Goal: Task Accomplishment & Management: Complete application form

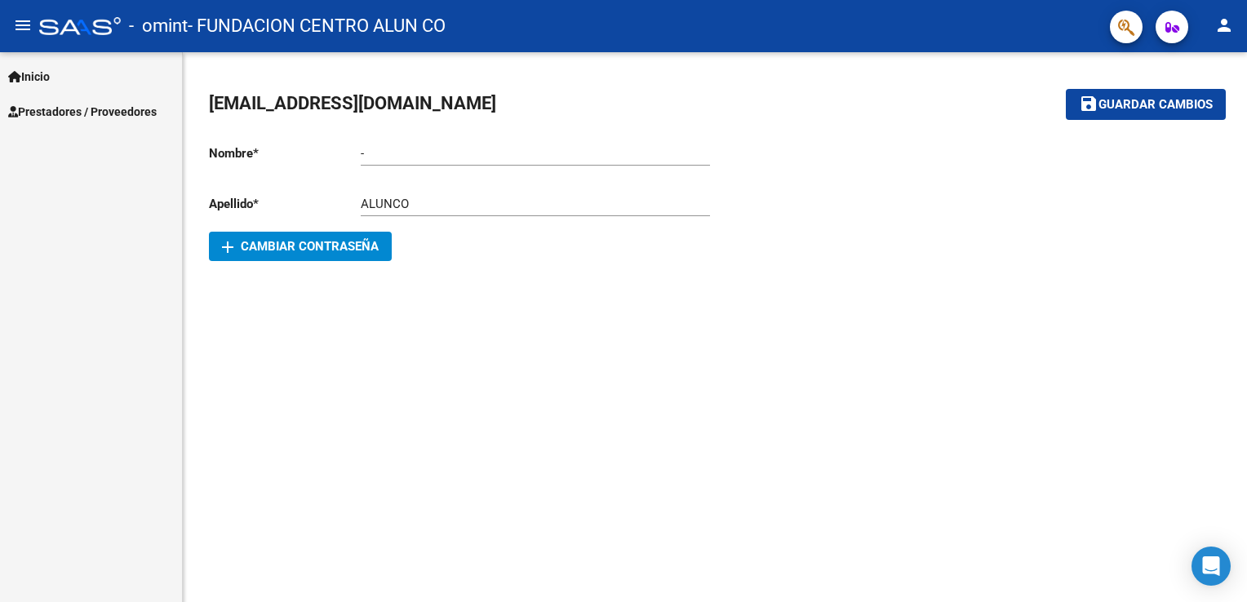
click at [78, 118] on span "Prestadores / Proveedores" at bounding box center [82, 112] width 149 height 18
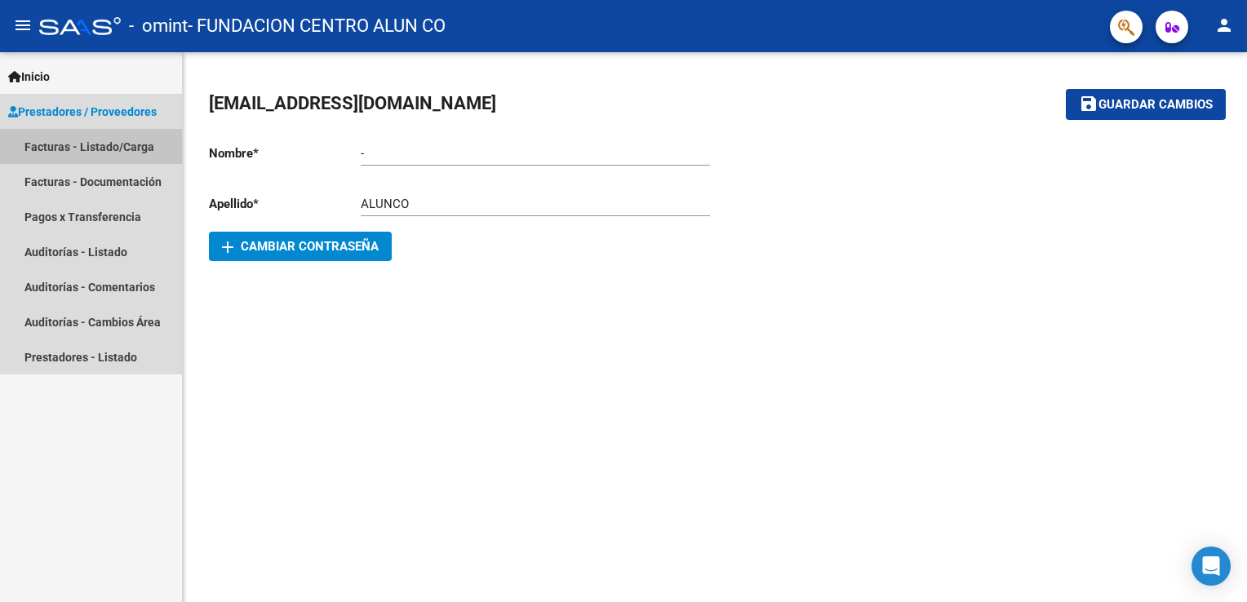
click at [131, 149] on link "Facturas - Listado/Carga" at bounding box center [91, 146] width 182 height 35
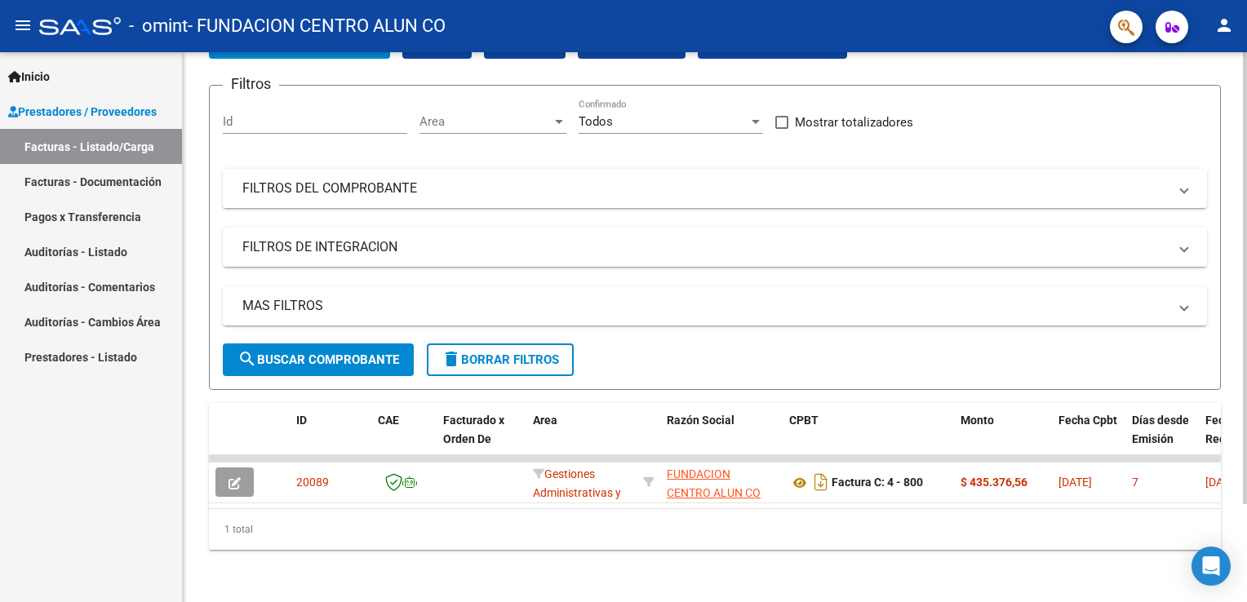
scroll to position [118, 0]
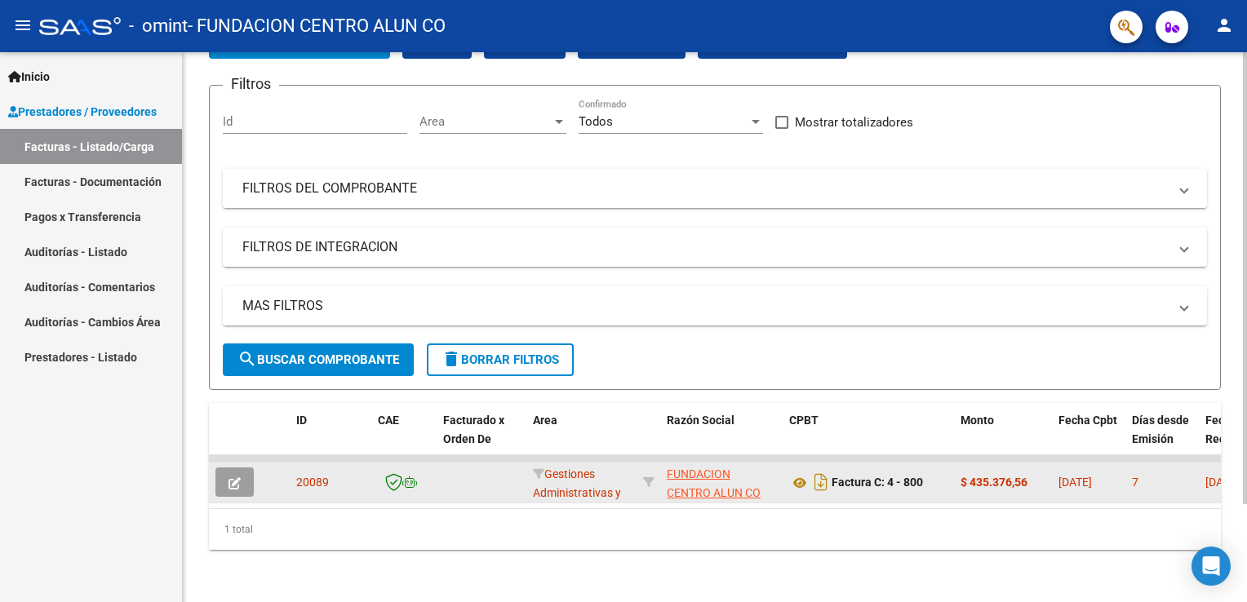
click at [245, 468] on button "button" at bounding box center [234, 482] width 38 height 29
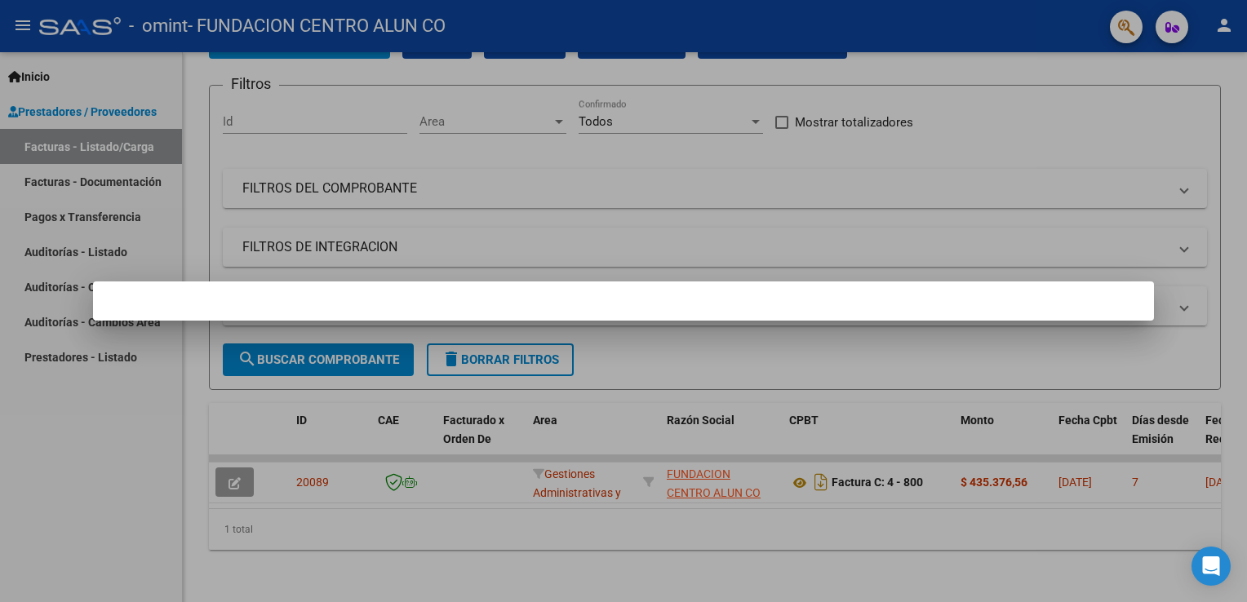
click at [242, 462] on div at bounding box center [623, 301] width 1247 height 602
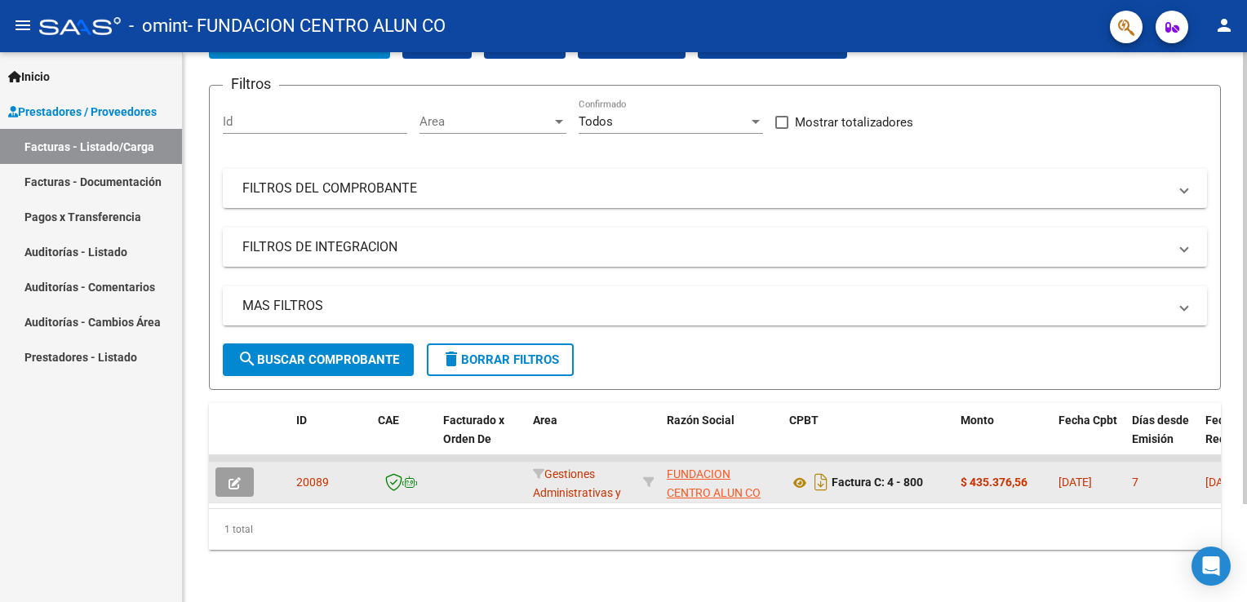
click at [239, 477] on icon "button" at bounding box center [235, 483] width 12 height 12
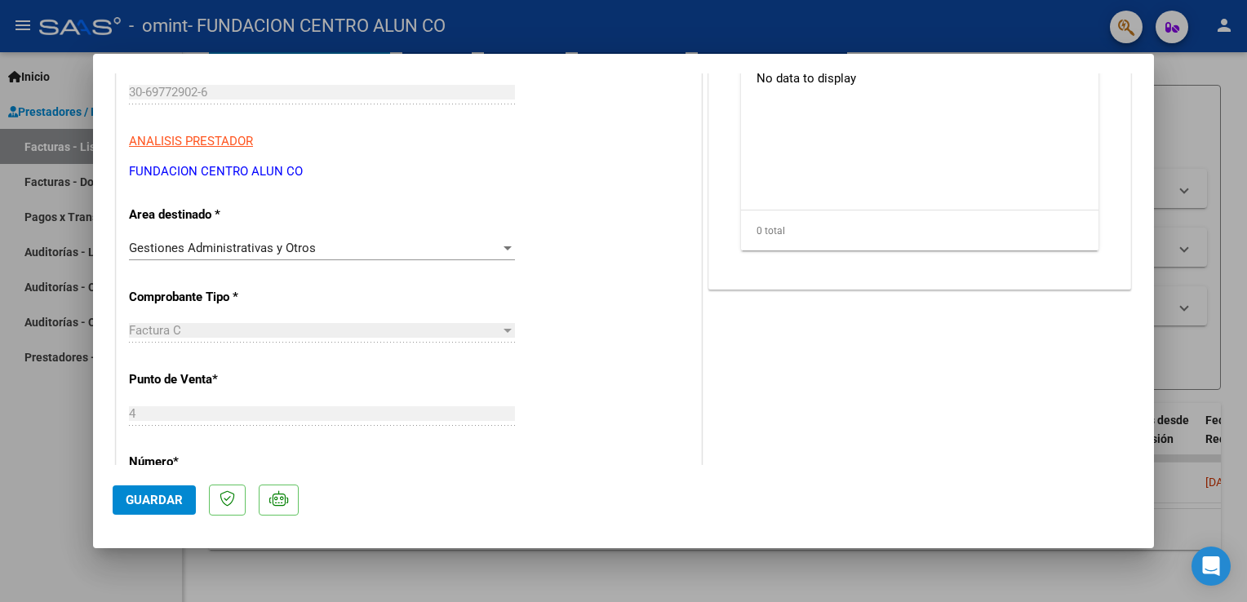
scroll to position [225, 0]
click at [375, 254] on div "Gestiones Administrativas y Otros" at bounding box center [314, 247] width 371 height 15
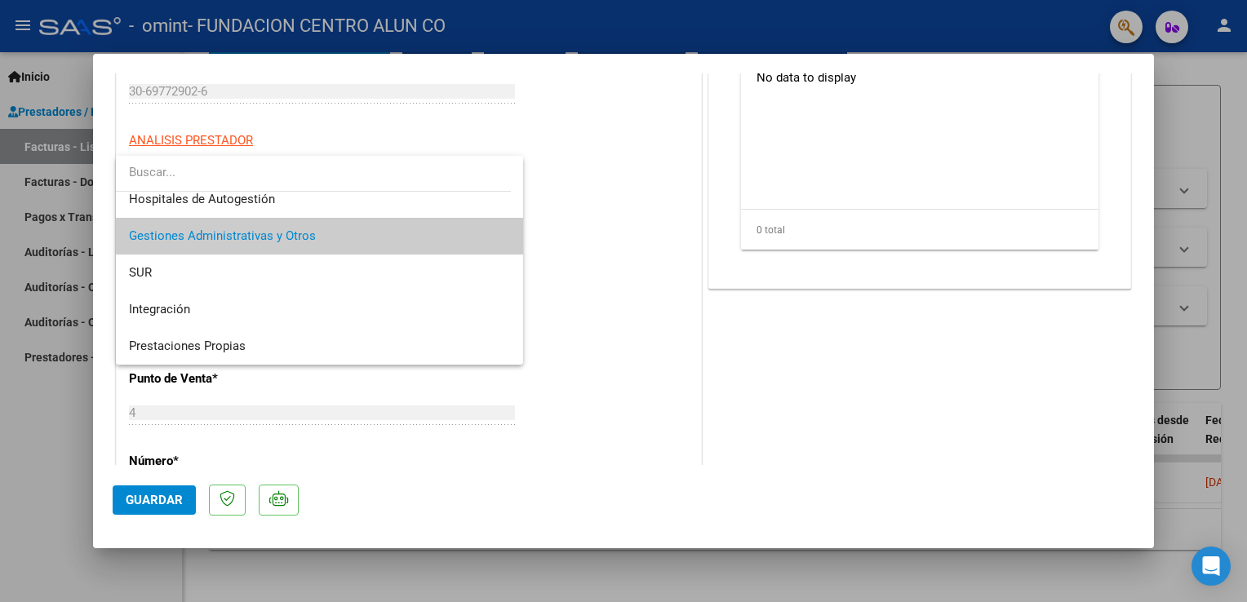
scroll to position [0, 0]
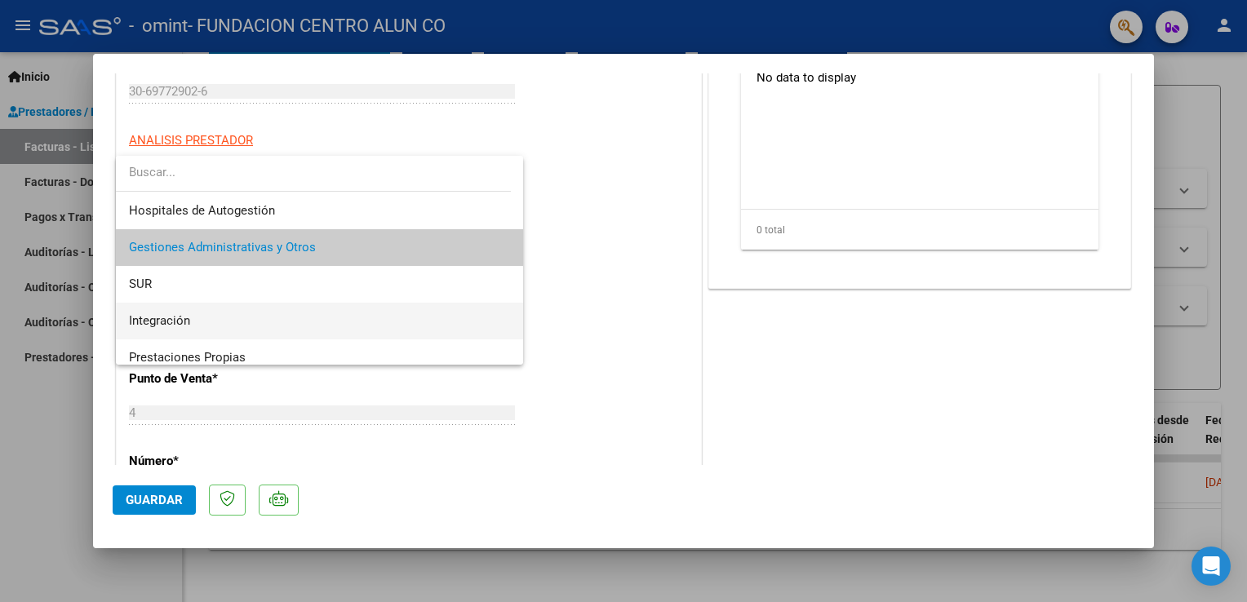
click at [292, 313] on span "Integración" at bounding box center [320, 321] width 382 height 37
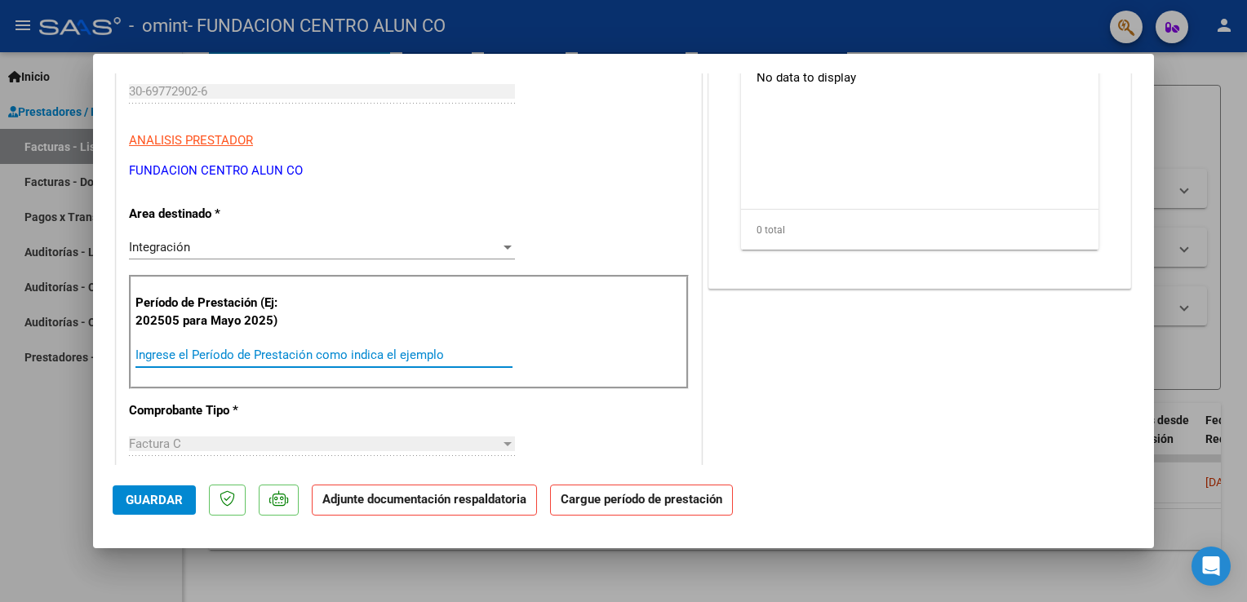
click at [328, 361] on input "Ingrese el Período de Prestación como indica el ejemplo" at bounding box center [323, 355] width 377 height 15
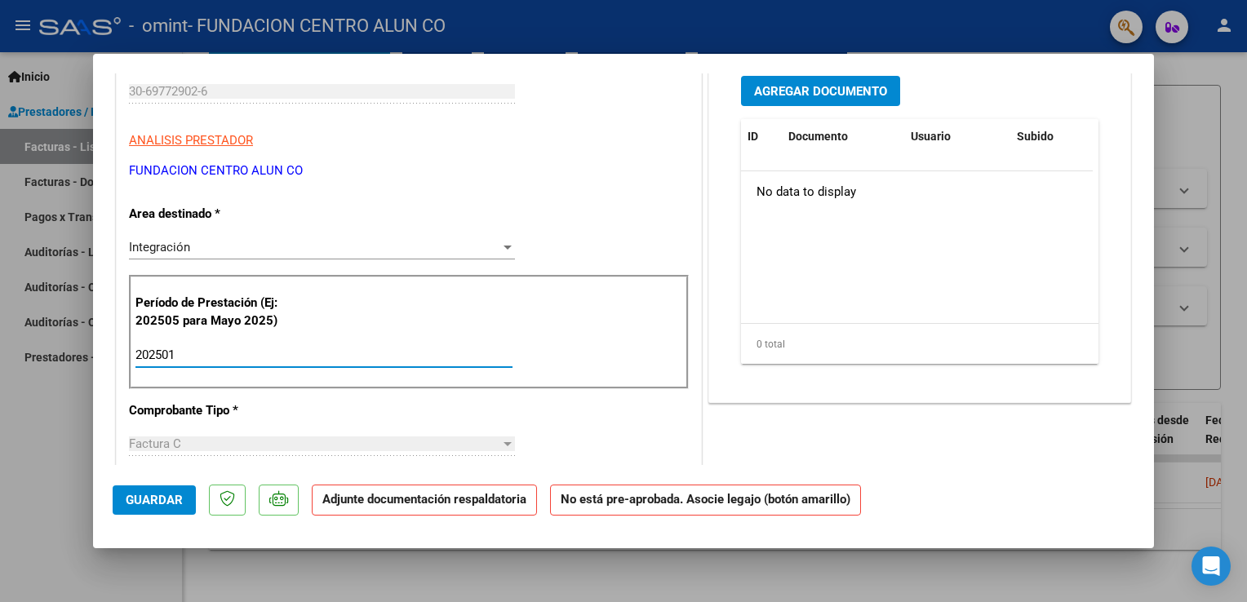
type input "202501"
click at [691, 240] on div "CUIT * 30-69772902-6 Ingresar CUIT ANALISIS PRESTADOR FUNDACION CENTRO ALUN CO …" at bounding box center [409, 613] width 584 height 1179
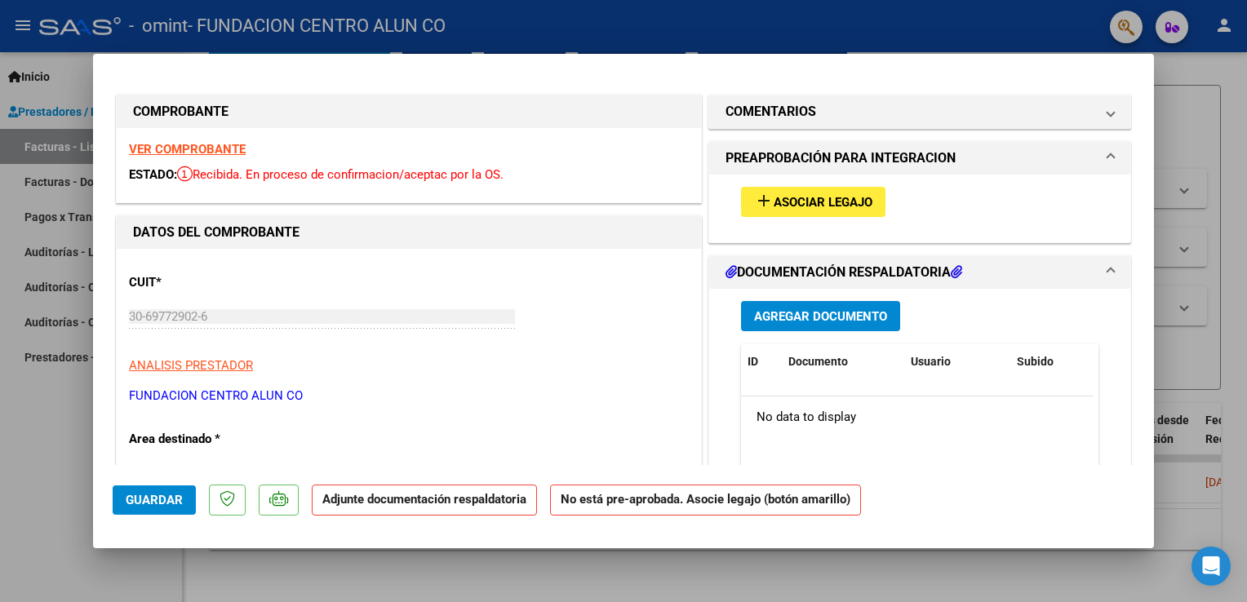
click at [808, 204] on span "Asociar Legajo" at bounding box center [823, 202] width 99 height 15
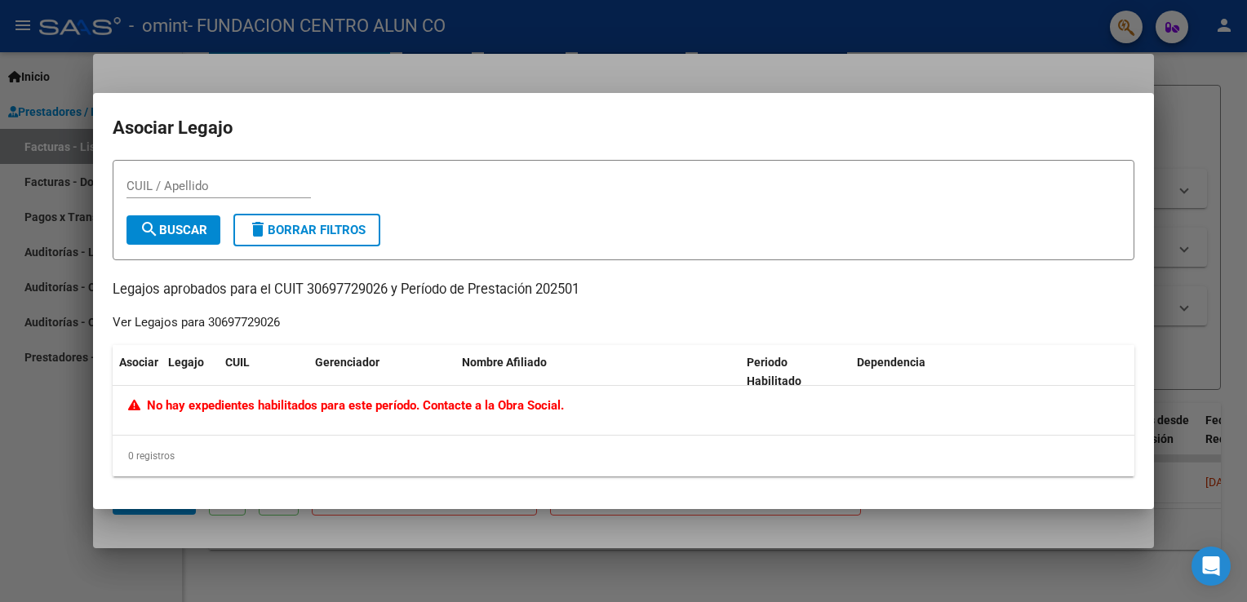
click at [529, 514] on div at bounding box center [623, 301] width 1247 height 602
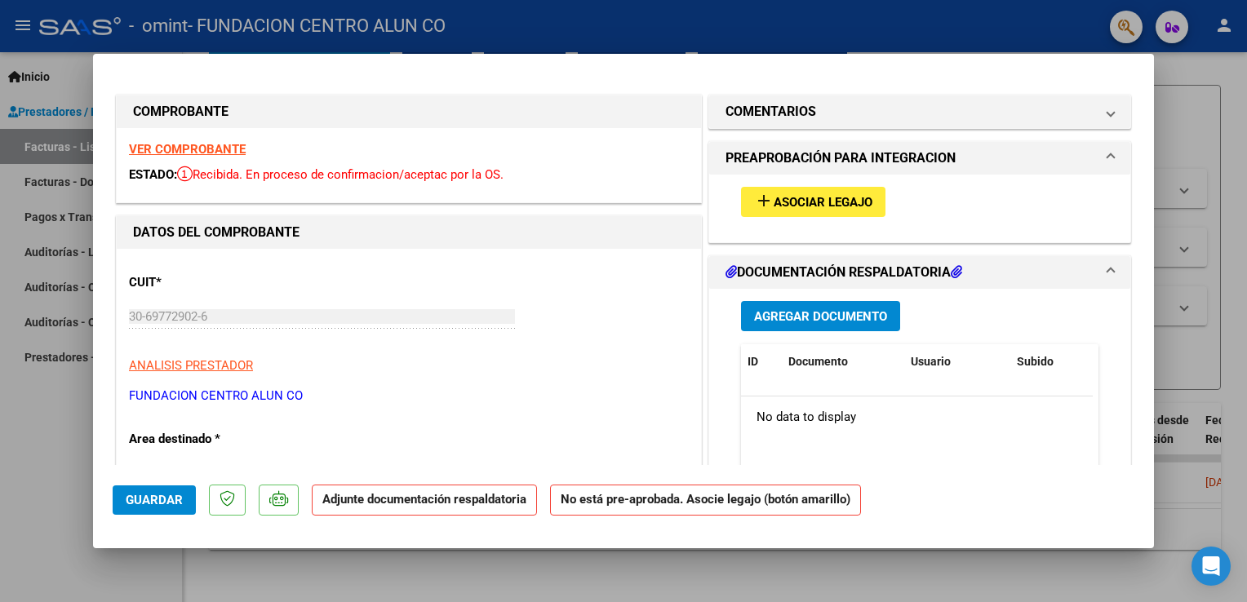
click at [1182, 143] on div at bounding box center [623, 301] width 1247 height 602
type input "$ 0,00"
